Goal: Navigation & Orientation: Find specific page/section

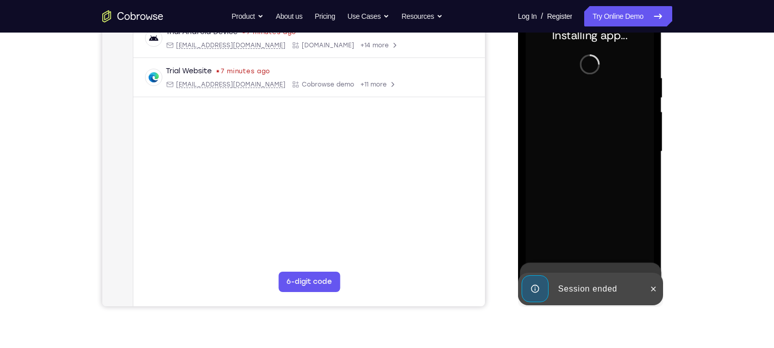
scroll to position [167, 0]
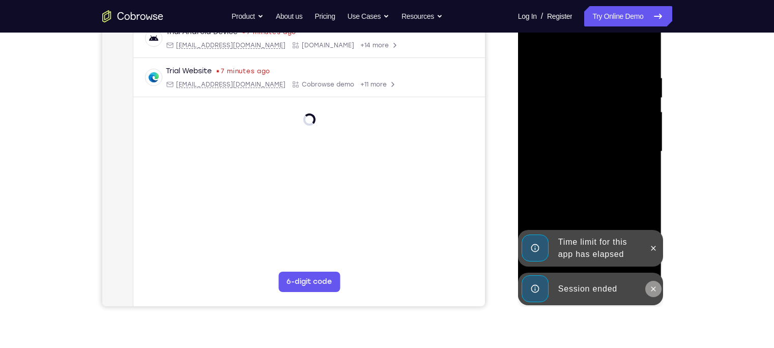
click at [650, 287] on icon at bounding box center [653, 289] width 8 height 8
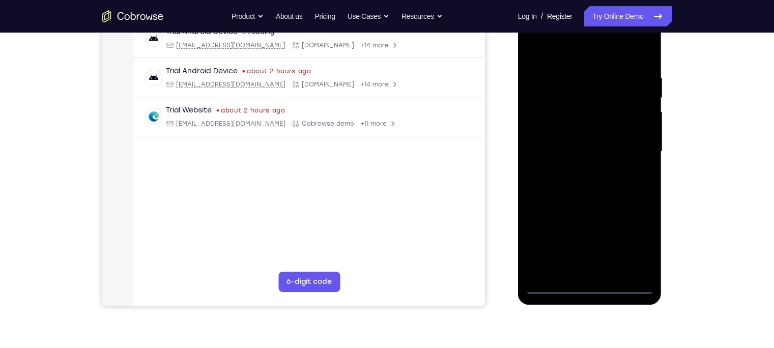
click at [599, 289] on div at bounding box center [590, 151] width 128 height 285
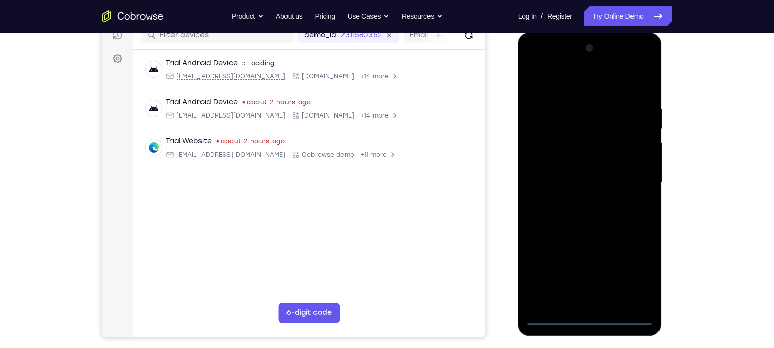
click at [638, 268] on div at bounding box center [590, 182] width 128 height 285
click at [572, 92] on div at bounding box center [590, 182] width 128 height 285
click at [629, 173] on div at bounding box center [590, 182] width 128 height 285
click at [576, 200] on div at bounding box center [590, 182] width 128 height 285
click at [588, 234] on div at bounding box center [590, 182] width 128 height 285
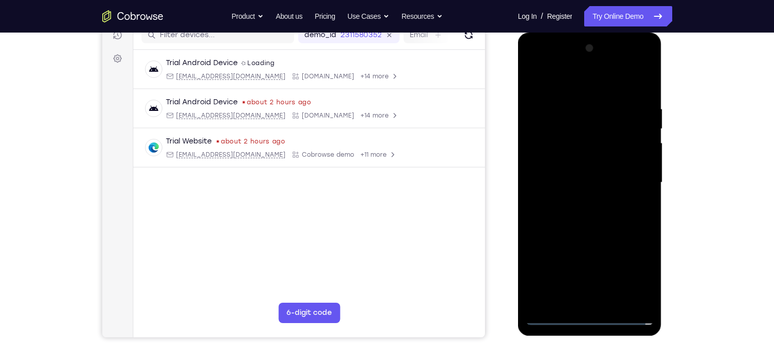
click at [545, 138] on div at bounding box center [590, 182] width 128 height 285
click at [594, 221] on div at bounding box center [590, 182] width 128 height 285
click at [606, 157] on div at bounding box center [590, 182] width 128 height 285
click at [612, 135] on div at bounding box center [590, 182] width 128 height 285
click at [555, 140] on div at bounding box center [590, 182] width 128 height 285
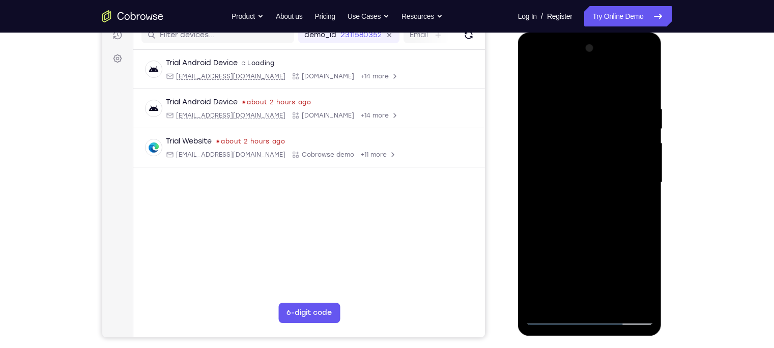
click at [595, 162] on div at bounding box center [590, 182] width 128 height 285
click at [628, 233] on div at bounding box center [590, 182] width 128 height 285
click at [614, 302] on div at bounding box center [590, 182] width 128 height 285
click at [598, 239] on div at bounding box center [590, 182] width 128 height 285
click at [607, 168] on div at bounding box center [590, 182] width 128 height 285
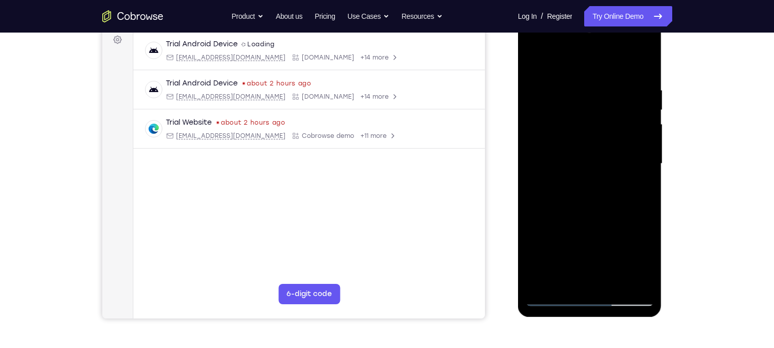
scroll to position [155, 0]
click at [583, 279] on div at bounding box center [590, 163] width 128 height 285
click at [638, 263] on div at bounding box center [590, 163] width 128 height 285
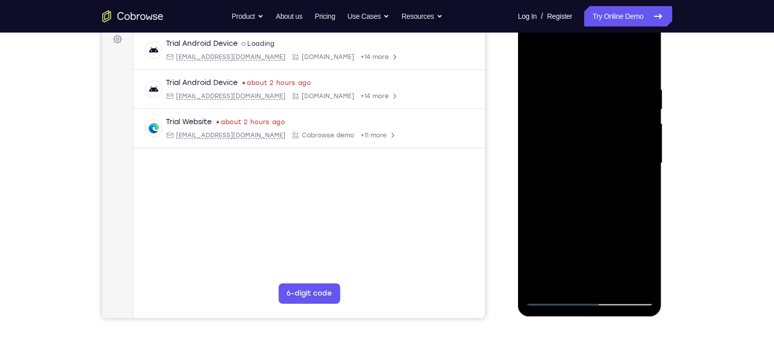
click at [638, 263] on div at bounding box center [590, 163] width 128 height 285
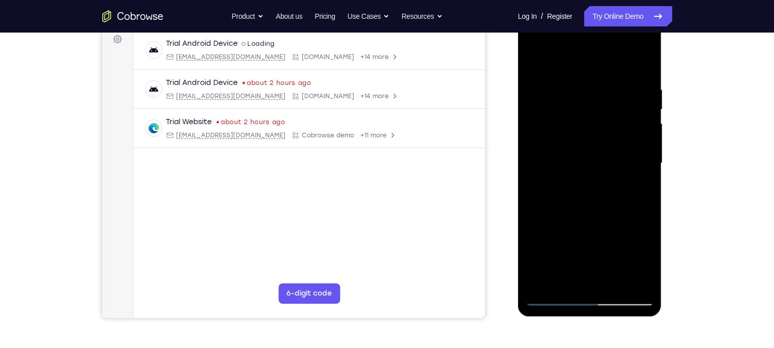
click at [638, 263] on div at bounding box center [590, 163] width 128 height 285
click at [637, 189] on div at bounding box center [590, 163] width 128 height 285
click at [532, 62] on div at bounding box center [590, 163] width 128 height 285
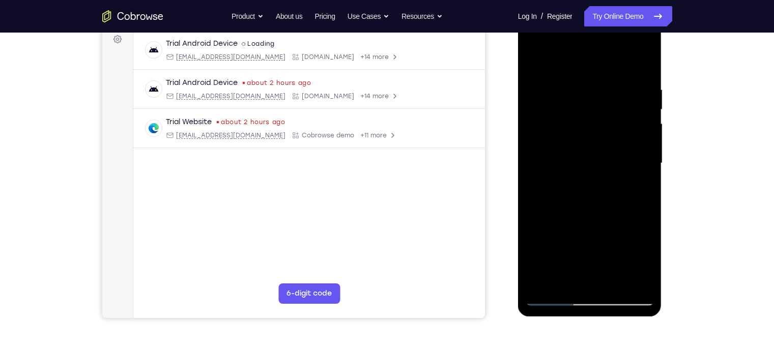
click at [535, 58] on div at bounding box center [590, 163] width 128 height 285
click at [573, 93] on div at bounding box center [590, 163] width 128 height 285
click at [648, 167] on div at bounding box center [590, 163] width 128 height 285
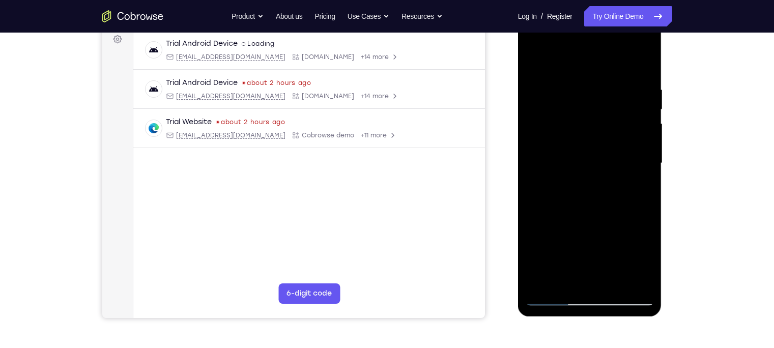
click at [648, 167] on div at bounding box center [590, 163] width 128 height 285
drag, startPoint x: 635, startPoint y: 165, endPoint x: 524, endPoint y: 169, distance: 111.0
click at [524, 169] on div at bounding box center [590, 164] width 144 height 303
drag, startPoint x: 636, startPoint y: 176, endPoint x: 507, endPoint y: 171, distance: 128.8
click at [518, 171] on html "Online web based iOS Simulators and Android Emulators. Run iPhone, iPad, Mobile…" at bounding box center [590, 165] width 145 height 305
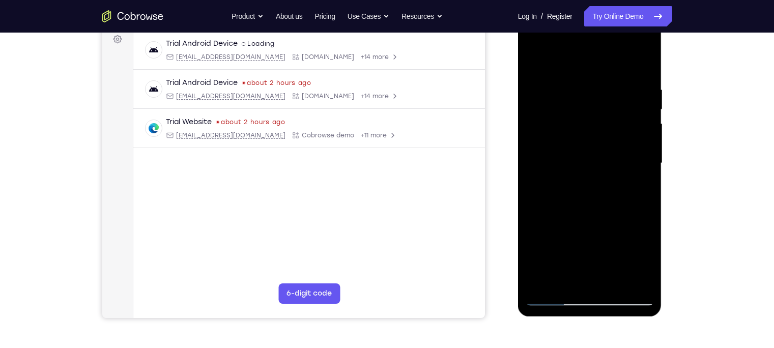
click at [641, 66] on div at bounding box center [590, 163] width 128 height 285
click at [614, 283] on div at bounding box center [590, 163] width 128 height 285
click at [581, 156] on div at bounding box center [590, 163] width 128 height 285
click at [645, 190] on div at bounding box center [590, 163] width 128 height 285
click at [533, 62] on div at bounding box center [590, 163] width 128 height 285
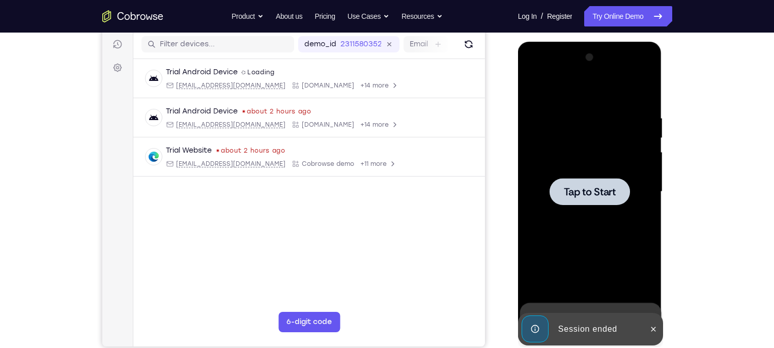
scroll to position [127, 0]
